Goal: Information Seeking & Learning: Learn about a topic

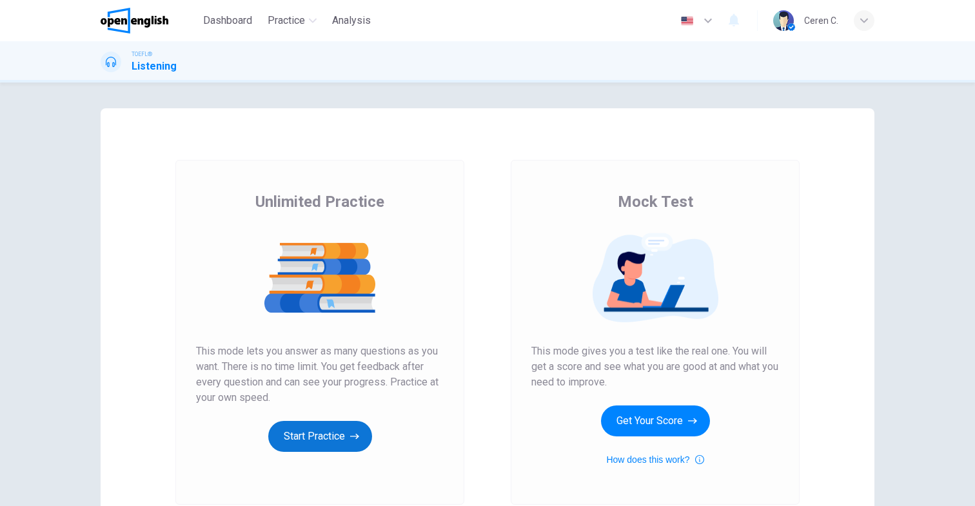
click at [339, 451] on button "Start Practice" at bounding box center [320, 436] width 104 height 31
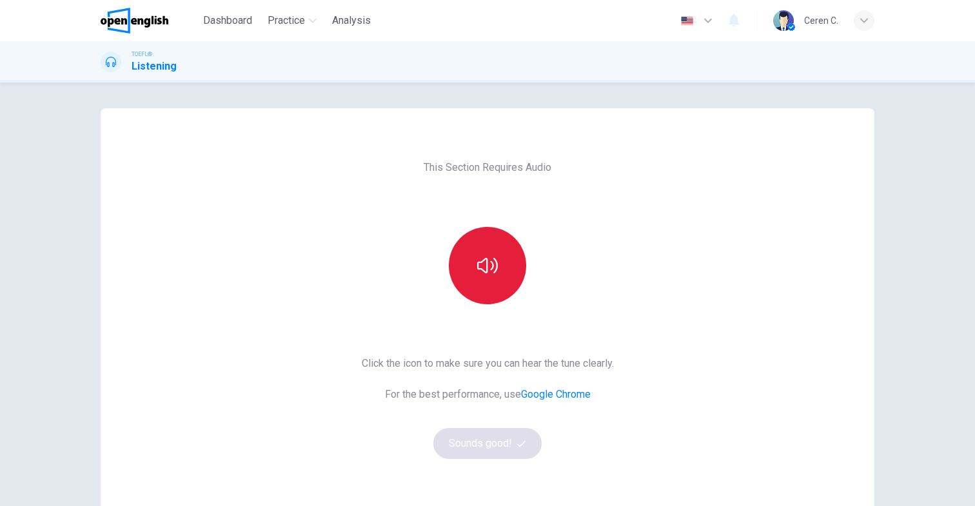
click at [480, 286] on button "button" at bounding box center [487, 265] width 77 height 77
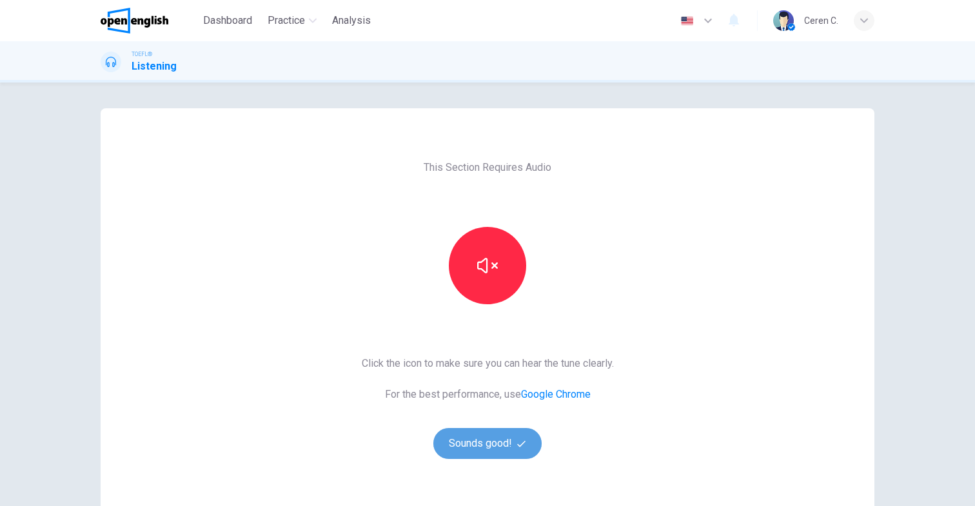
click at [476, 451] on button "Sounds good!" at bounding box center [487, 443] width 108 height 31
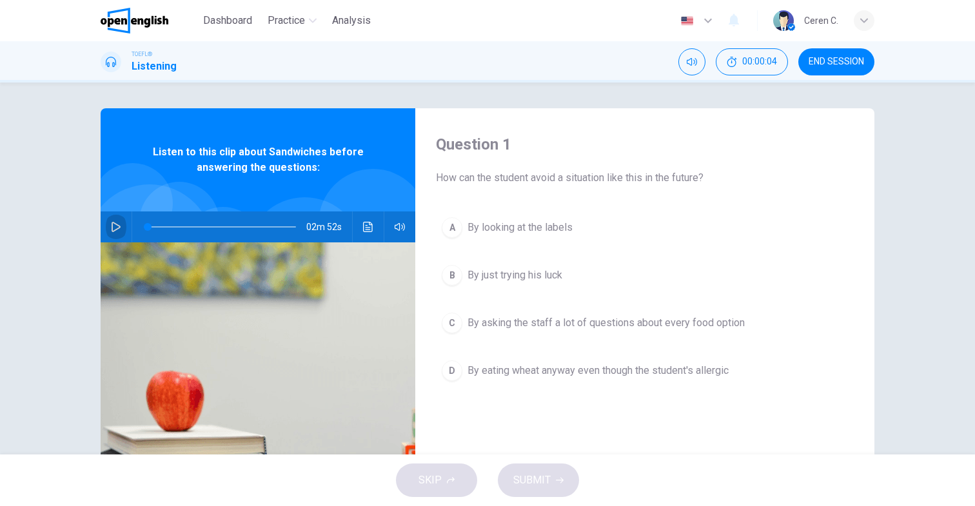
click at [121, 233] on button "button" at bounding box center [116, 227] width 21 height 31
click at [904, 279] on div "Question 1 How can the student avoid a situation like this in the future? A By …" at bounding box center [487, 269] width 975 height 372
type input "*"
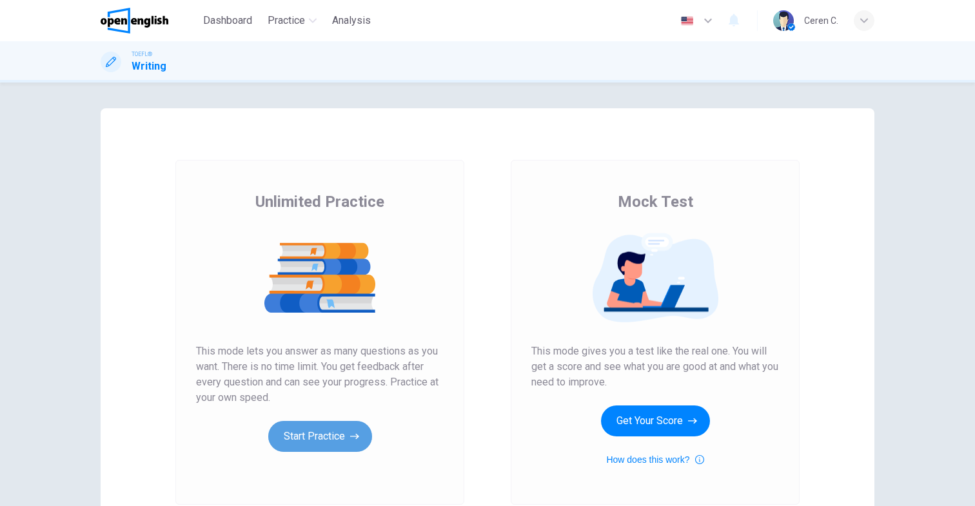
click at [324, 433] on button "Start Practice" at bounding box center [320, 436] width 104 height 31
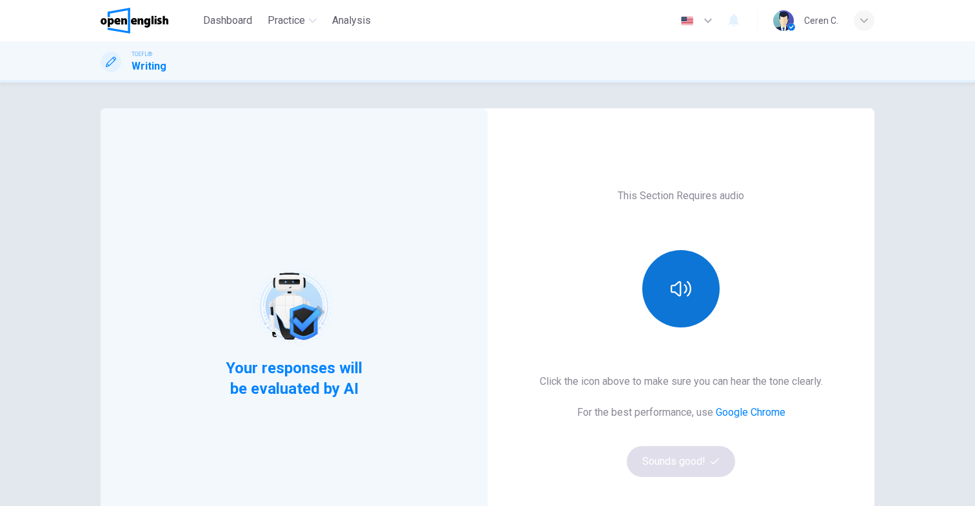
click at [672, 288] on icon "button" at bounding box center [681, 289] width 21 height 21
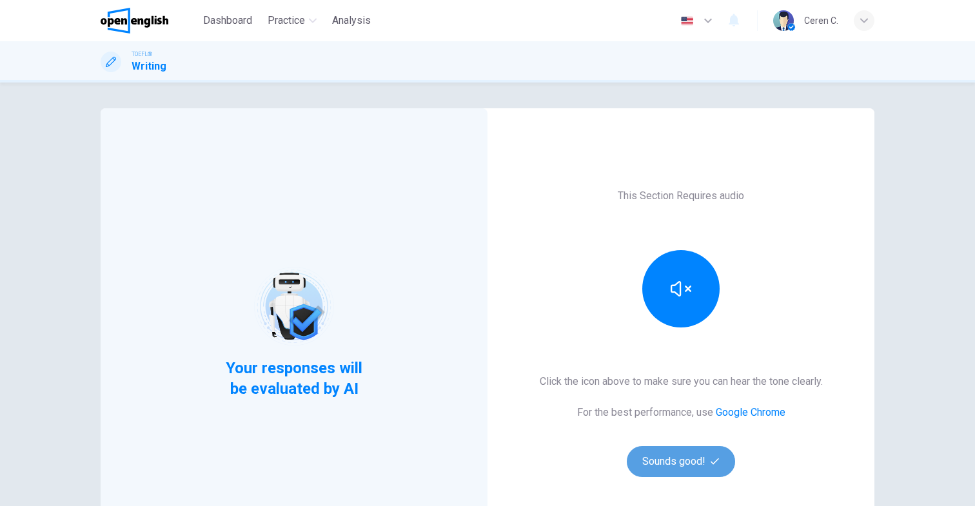
click at [680, 466] on button "Sounds good!" at bounding box center [681, 461] width 108 height 31
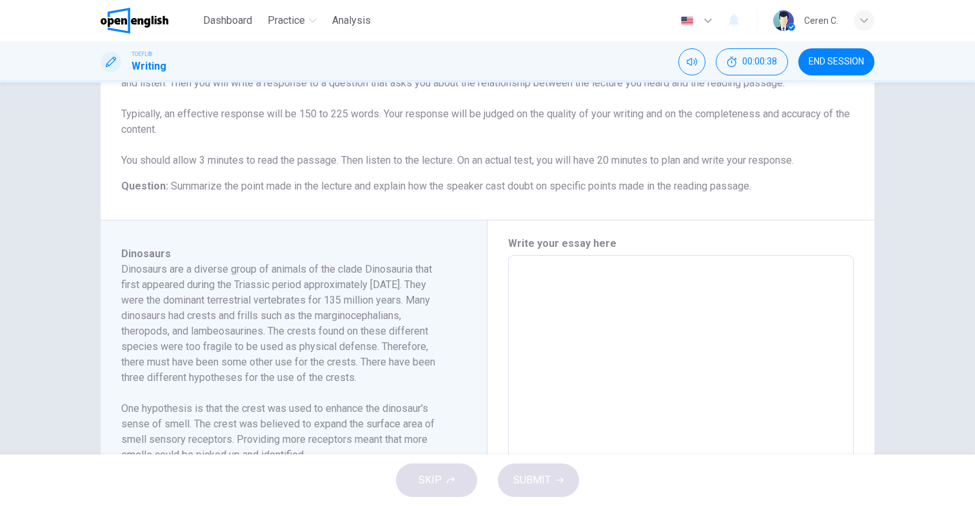
scroll to position [142, 0]
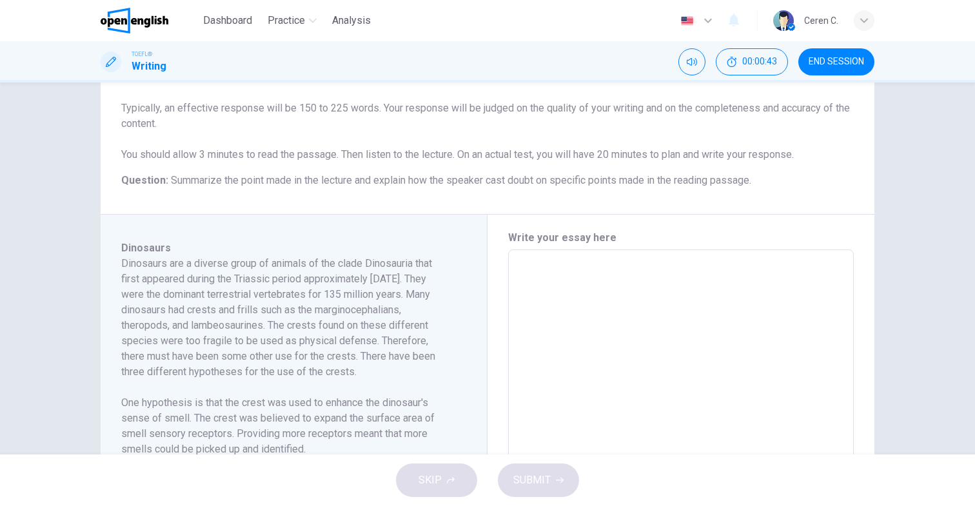
click at [613, 307] on textarea at bounding box center [681, 434] width 328 height 346
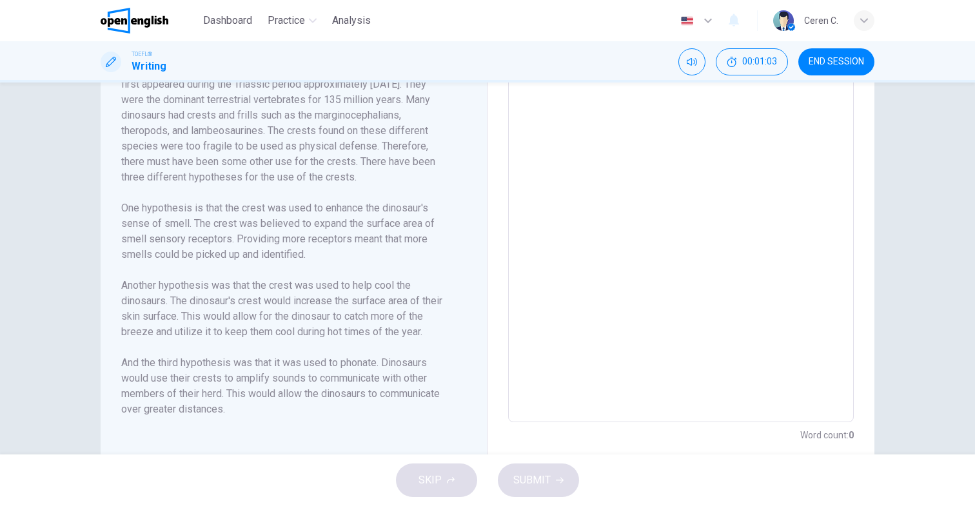
scroll to position [366, 0]
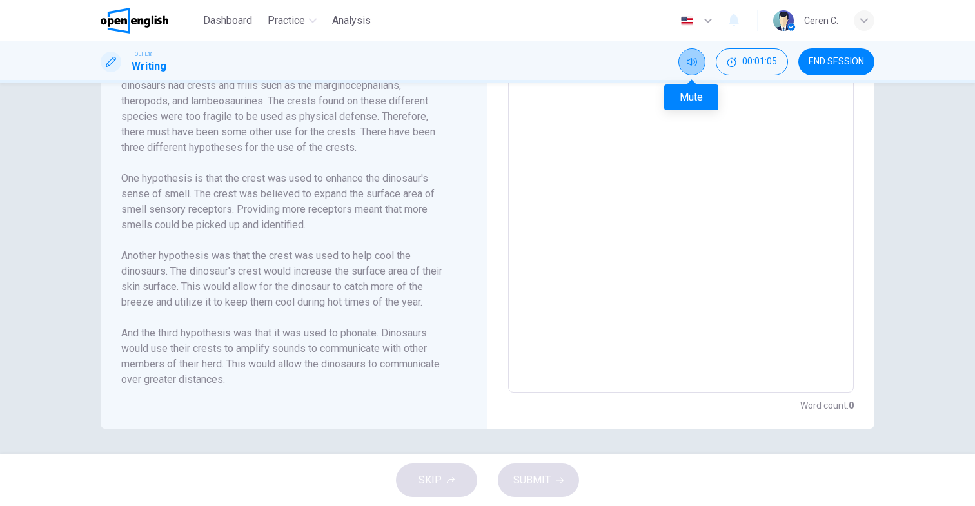
click at [689, 65] on icon "Mute" at bounding box center [692, 62] width 10 height 10
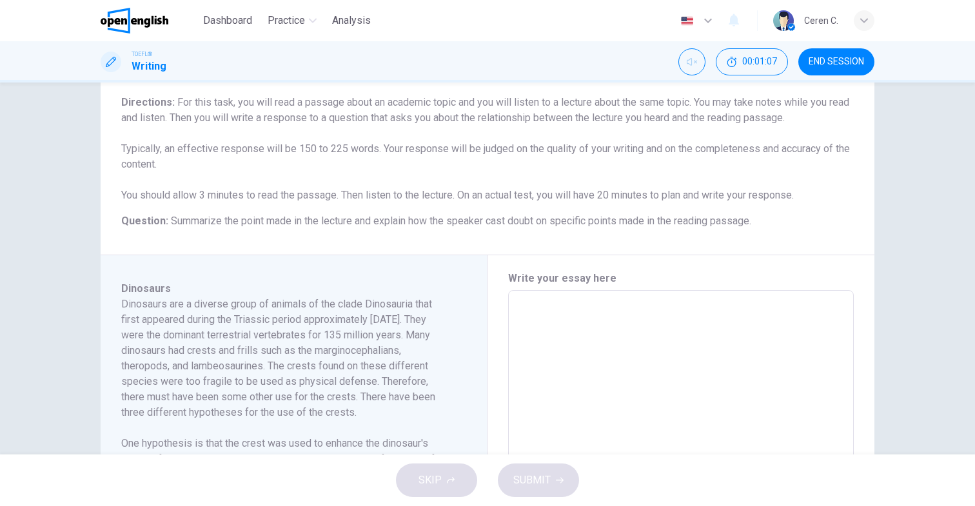
scroll to position [104, 0]
click at [688, 64] on icon "Unmute" at bounding box center [692, 62] width 10 height 10
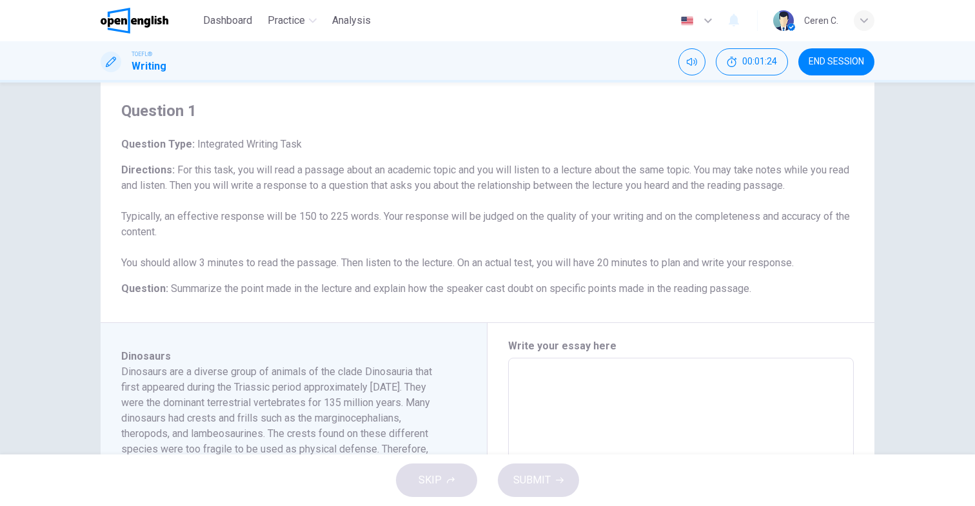
scroll to position [42, 0]
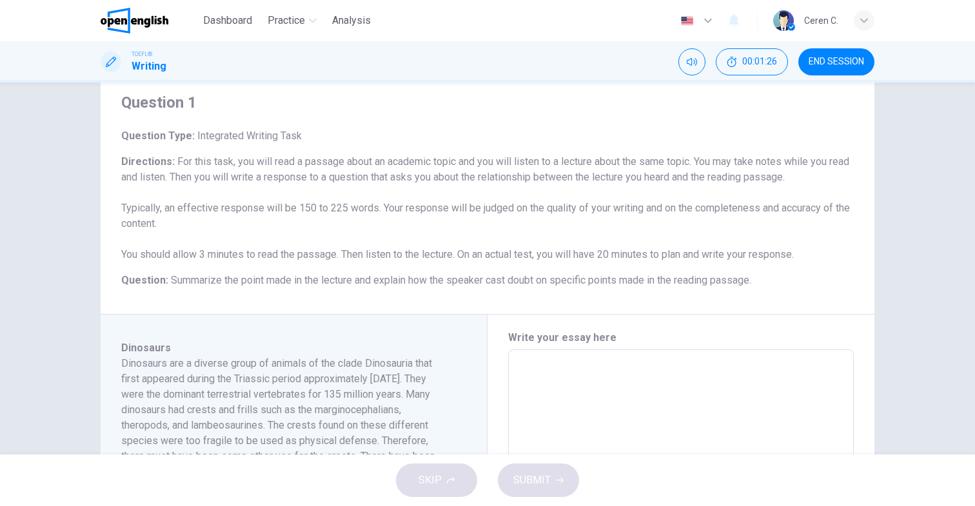
click at [154, 16] on img at bounding box center [135, 21] width 68 height 26
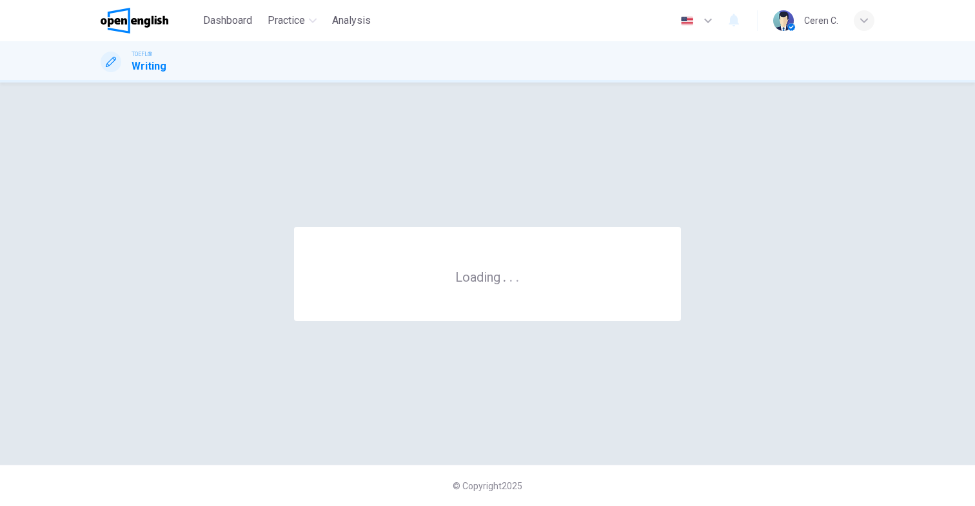
scroll to position [0, 0]
